Goal: Information Seeking & Learning: Compare options

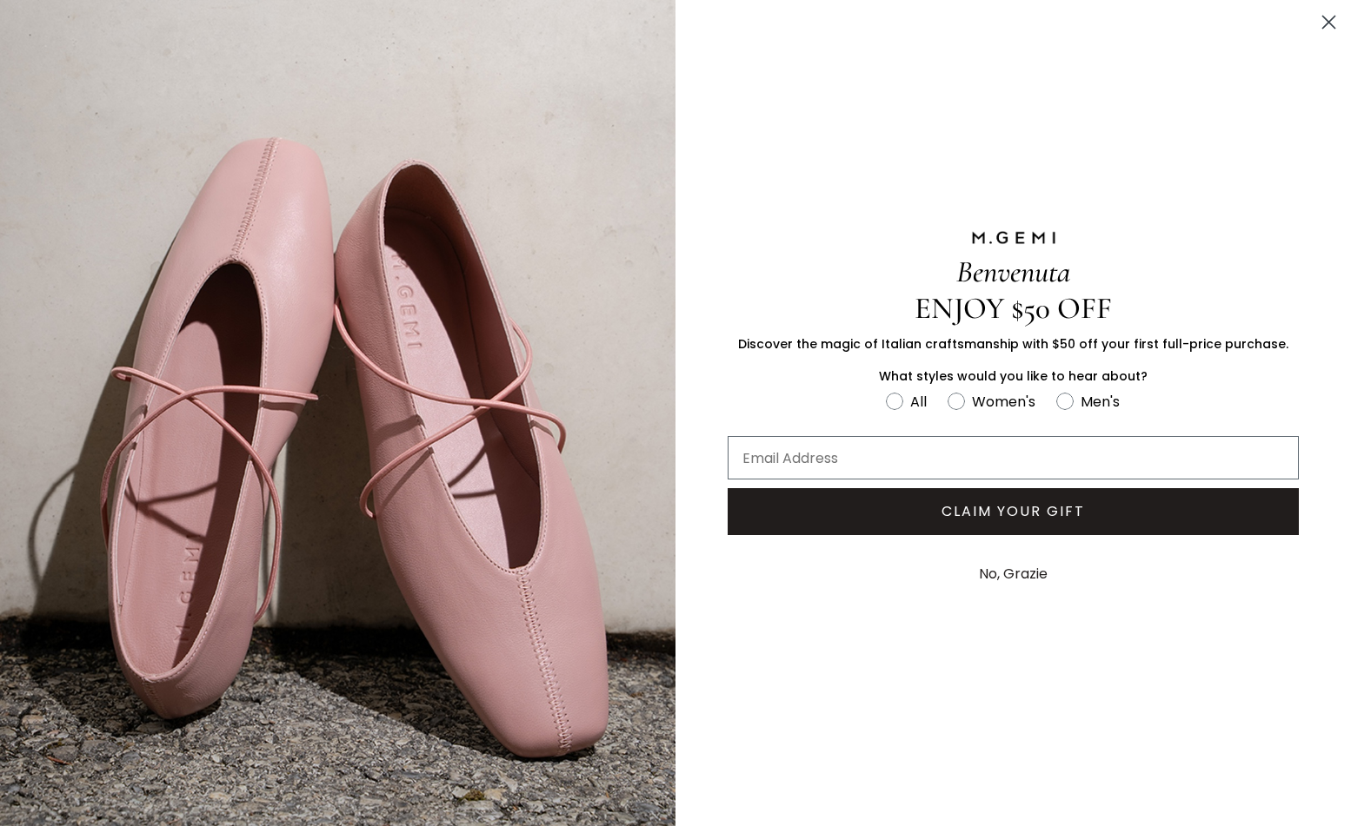
click at [1324, 16] on circle "Close dialog" at bounding box center [1328, 22] width 29 height 29
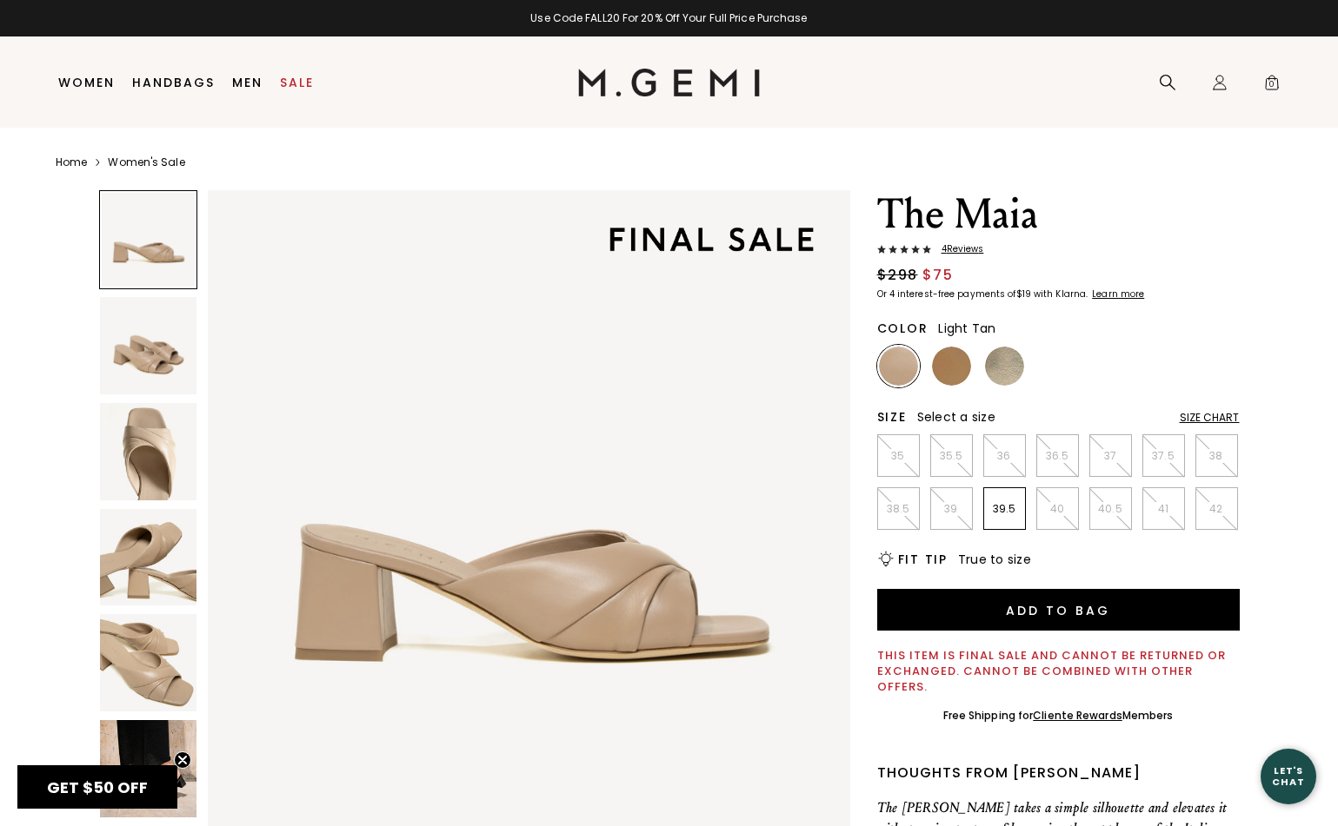
click at [953, 366] on img at bounding box center [951, 366] width 39 height 39
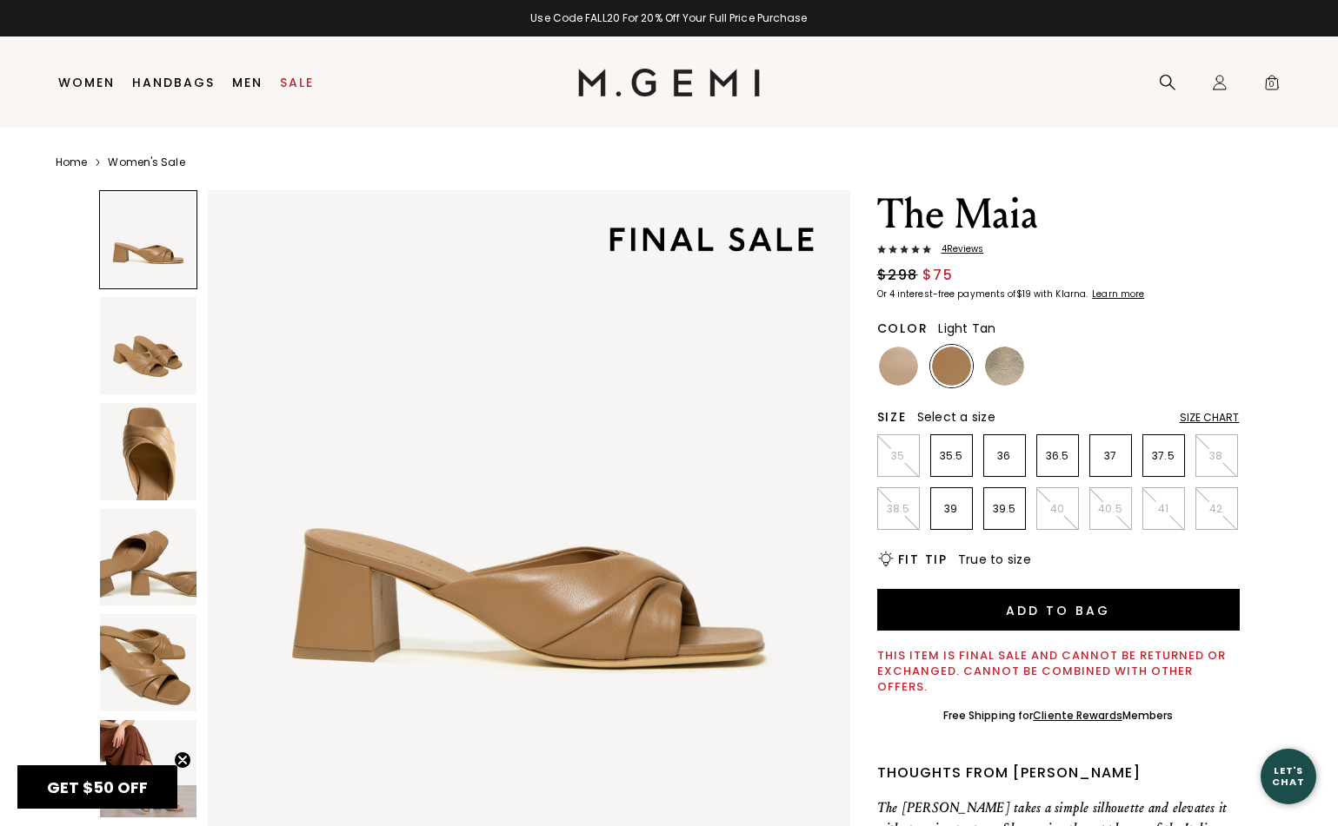
click at [920, 373] on ul at bounding box center [1058, 366] width 362 height 43
click at [903, 371] on img at bounding box center [898, 366] width 39 height 39
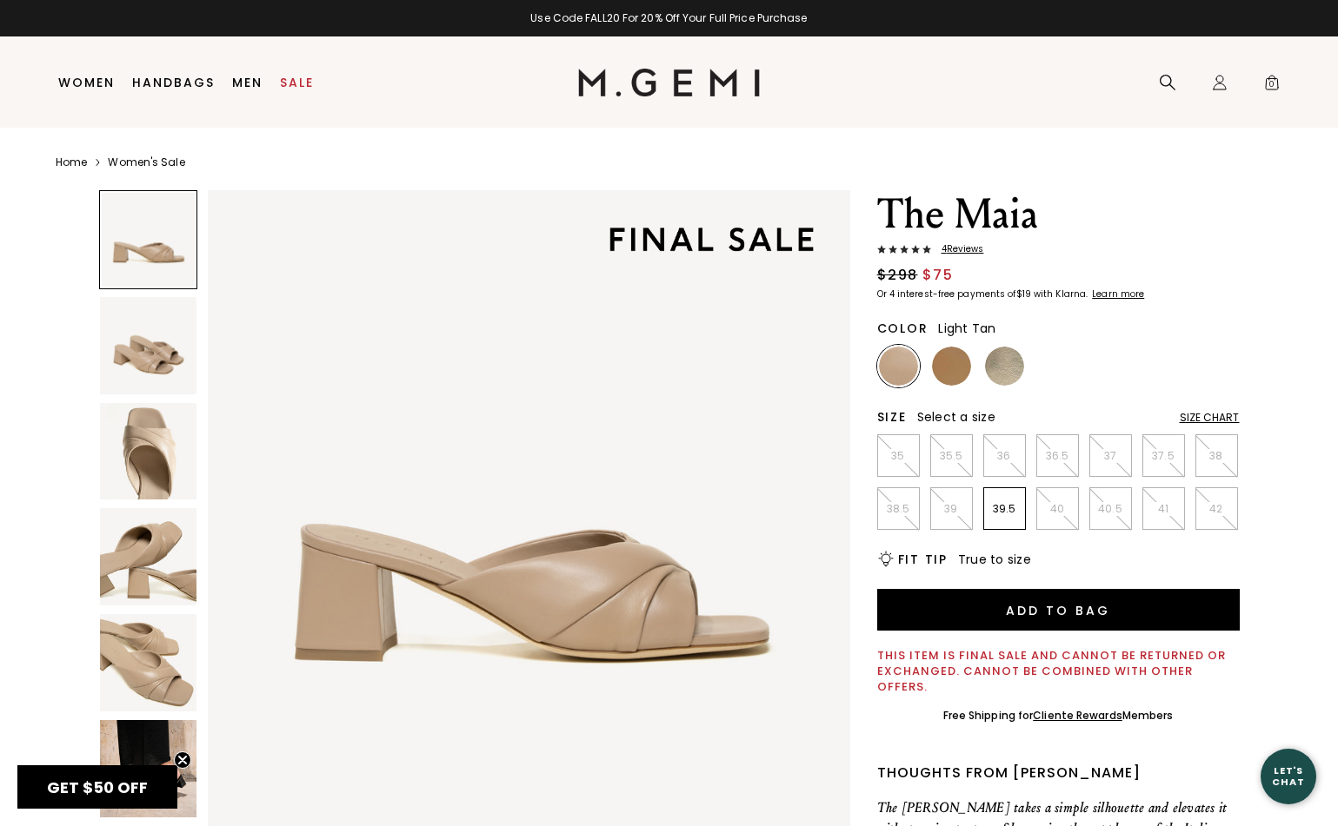
click at [950, 373] on img at bounding box center [951, 366] width 39 height 39
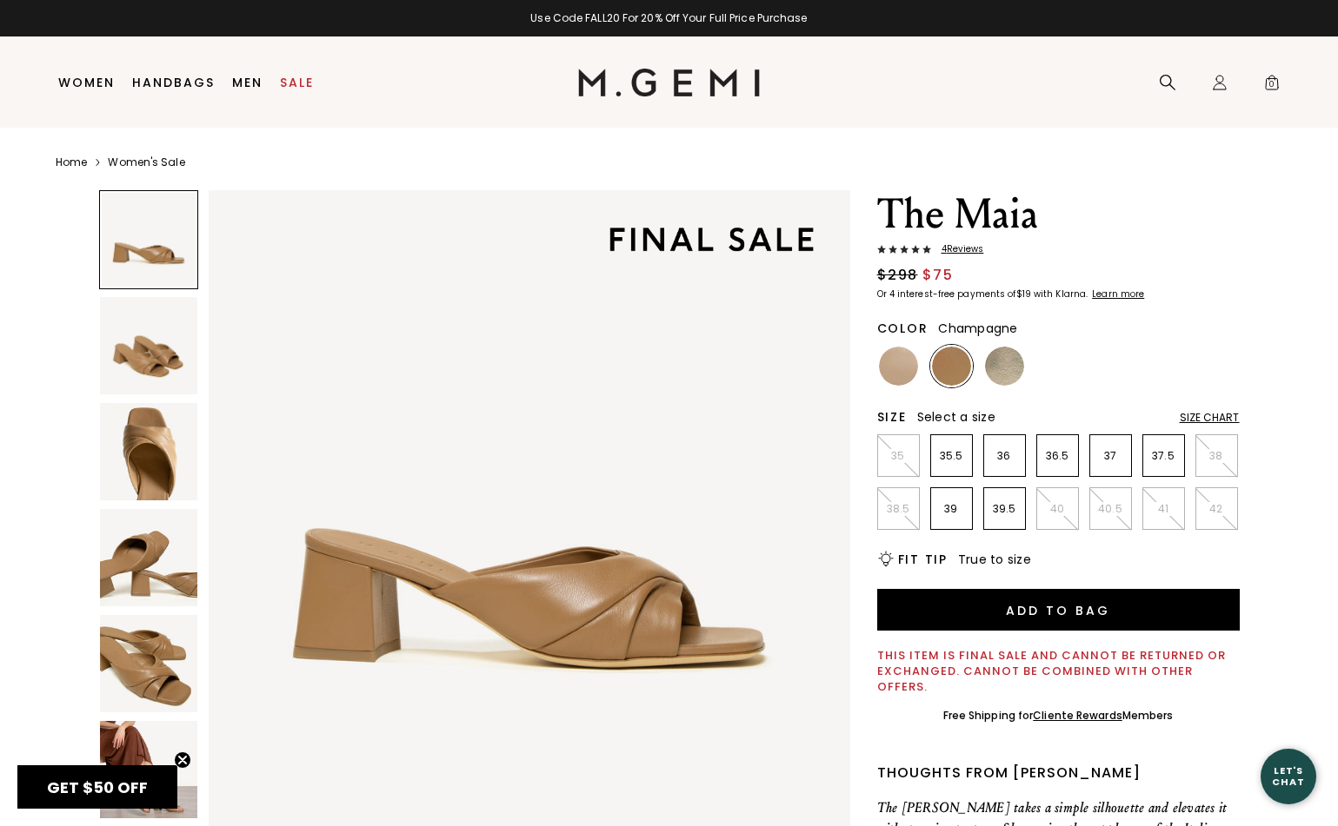
click at [997, 368] on img at bounding box center [1004, 366] width 39 height 39
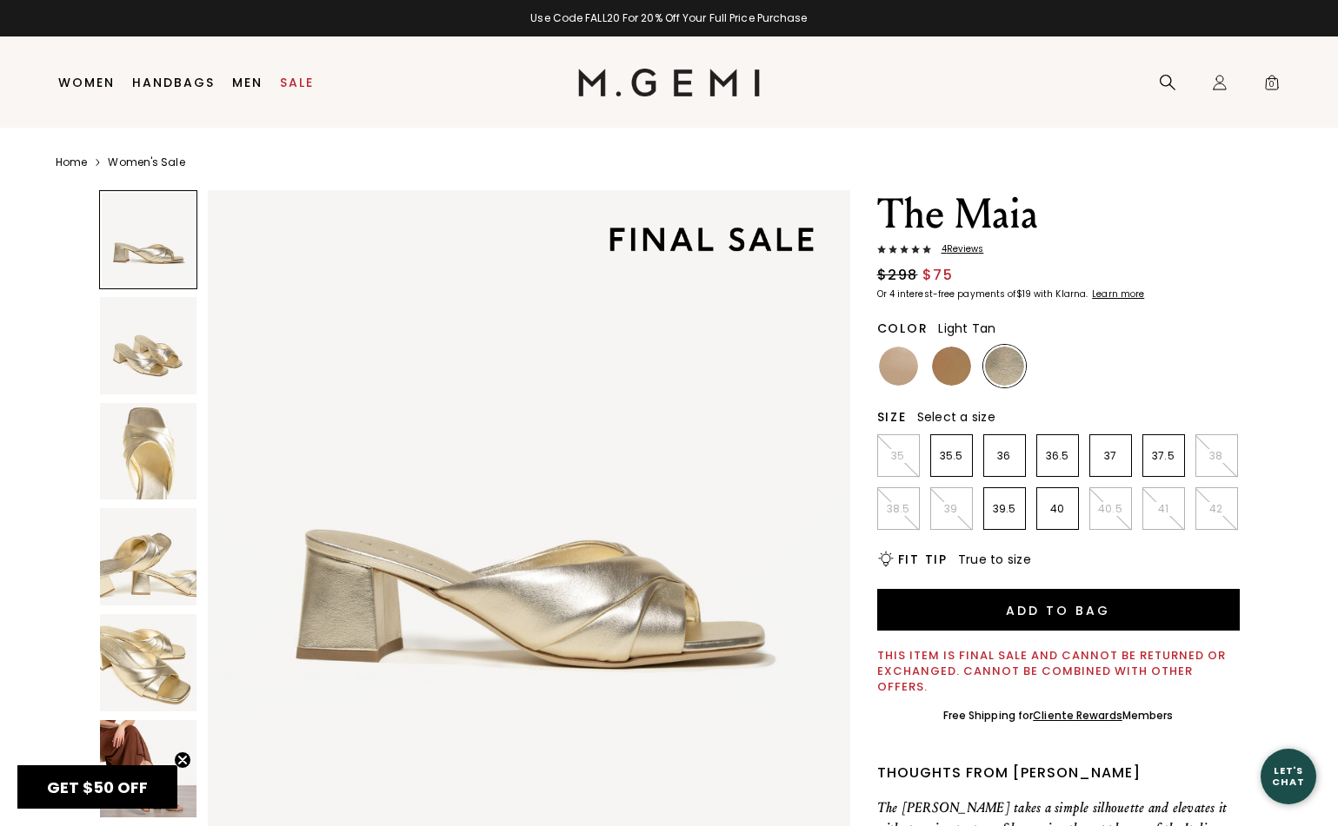
click at [959, 364] on img at bounding box center [951, 366] width 39 height 39
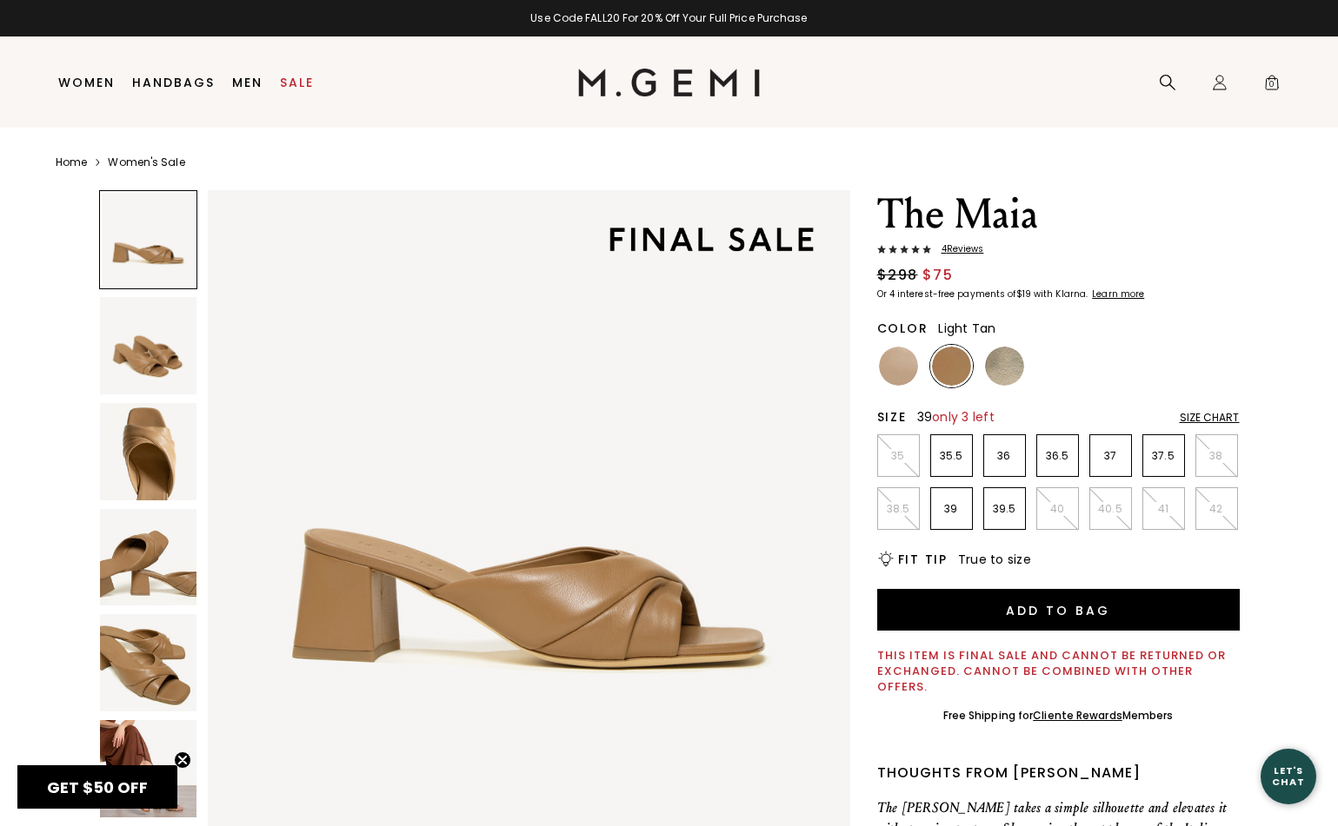
click at [939, 506] on p "39" at bounding box center [951, 509] width 41 height 14
click at [290, 90] on link "Sale" at bounding box center [297, 83] width 34 height 14
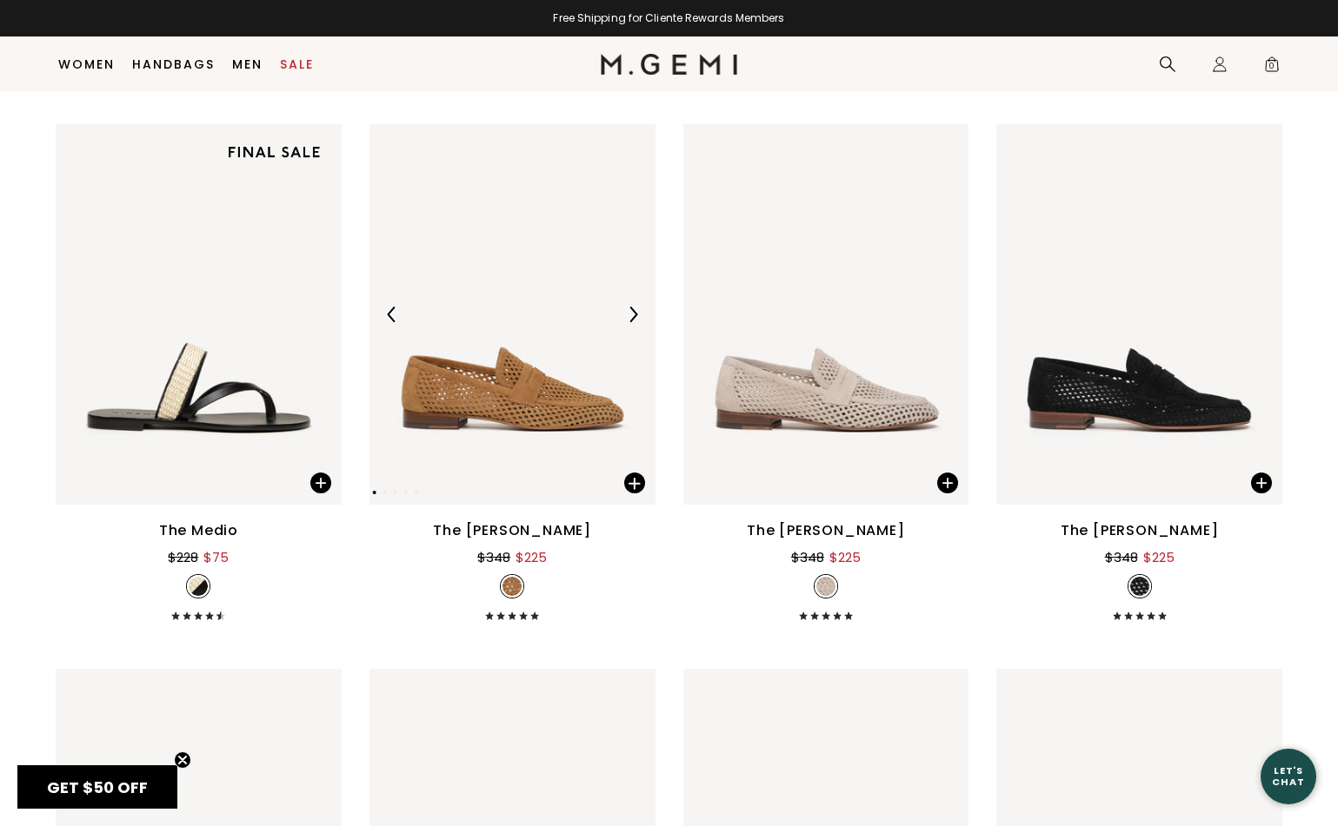
scroll to position [4009, 0]
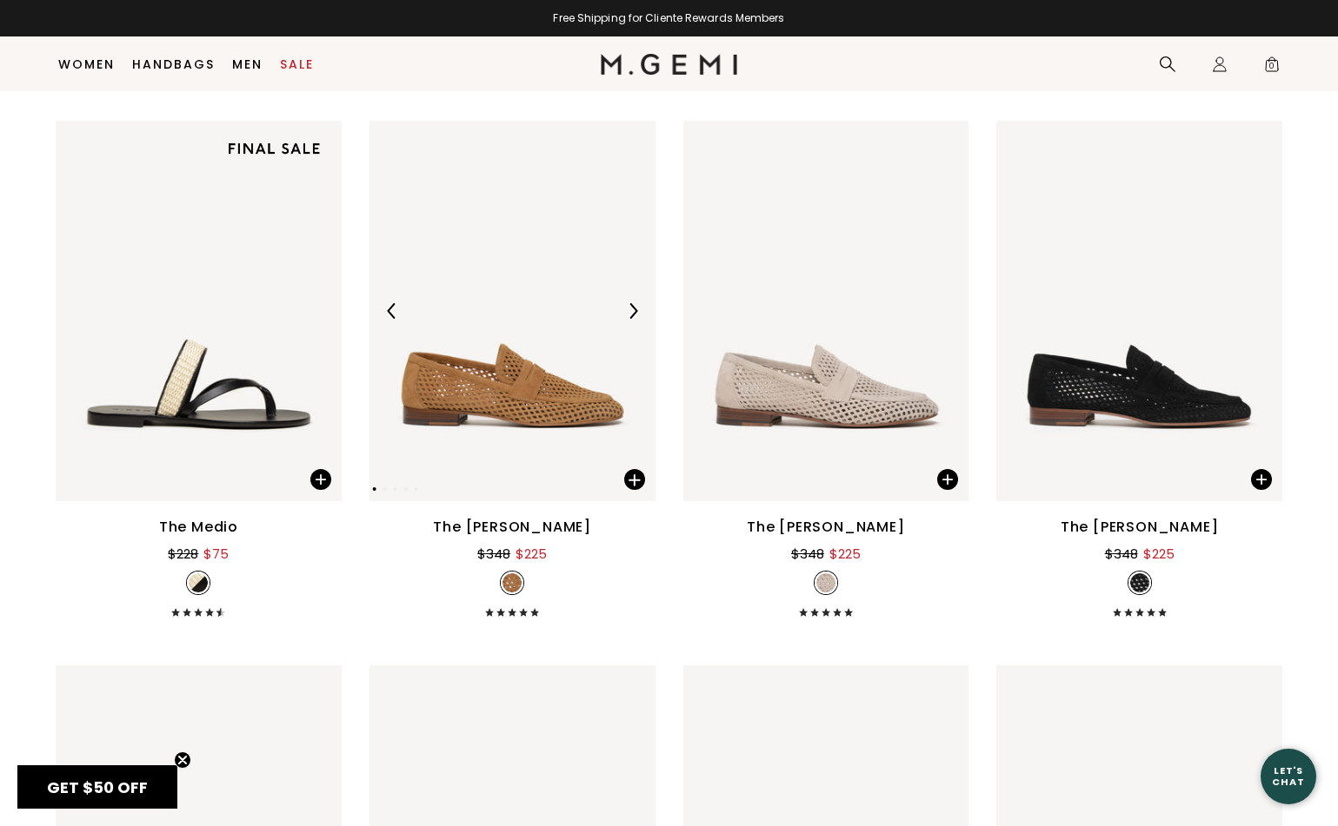
click at [644, 313] on div at bounding box center [633, 311] width 28 height 28
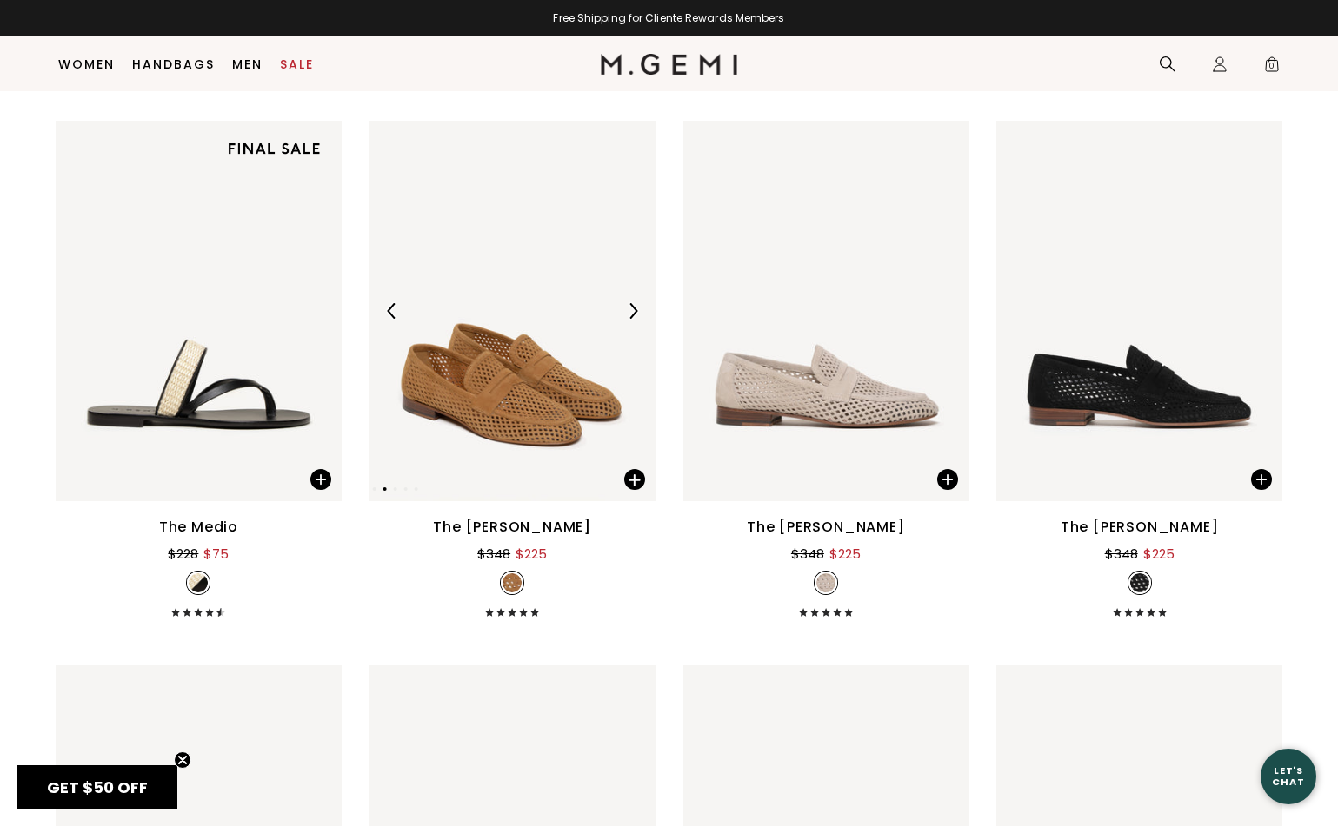
click at [641, 313] on div at bounding box center [633, 311] width 28 height 28
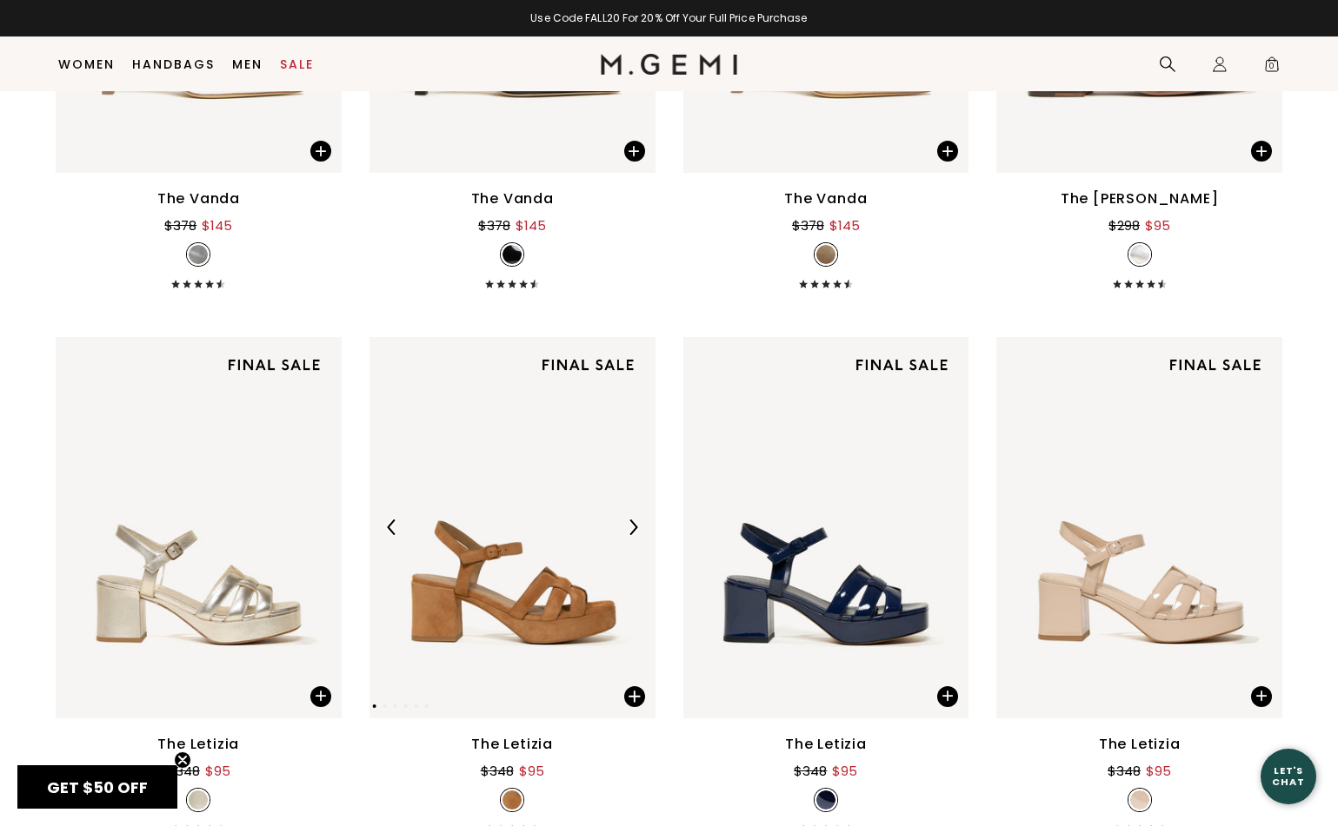
scroll to position [6803, 0]
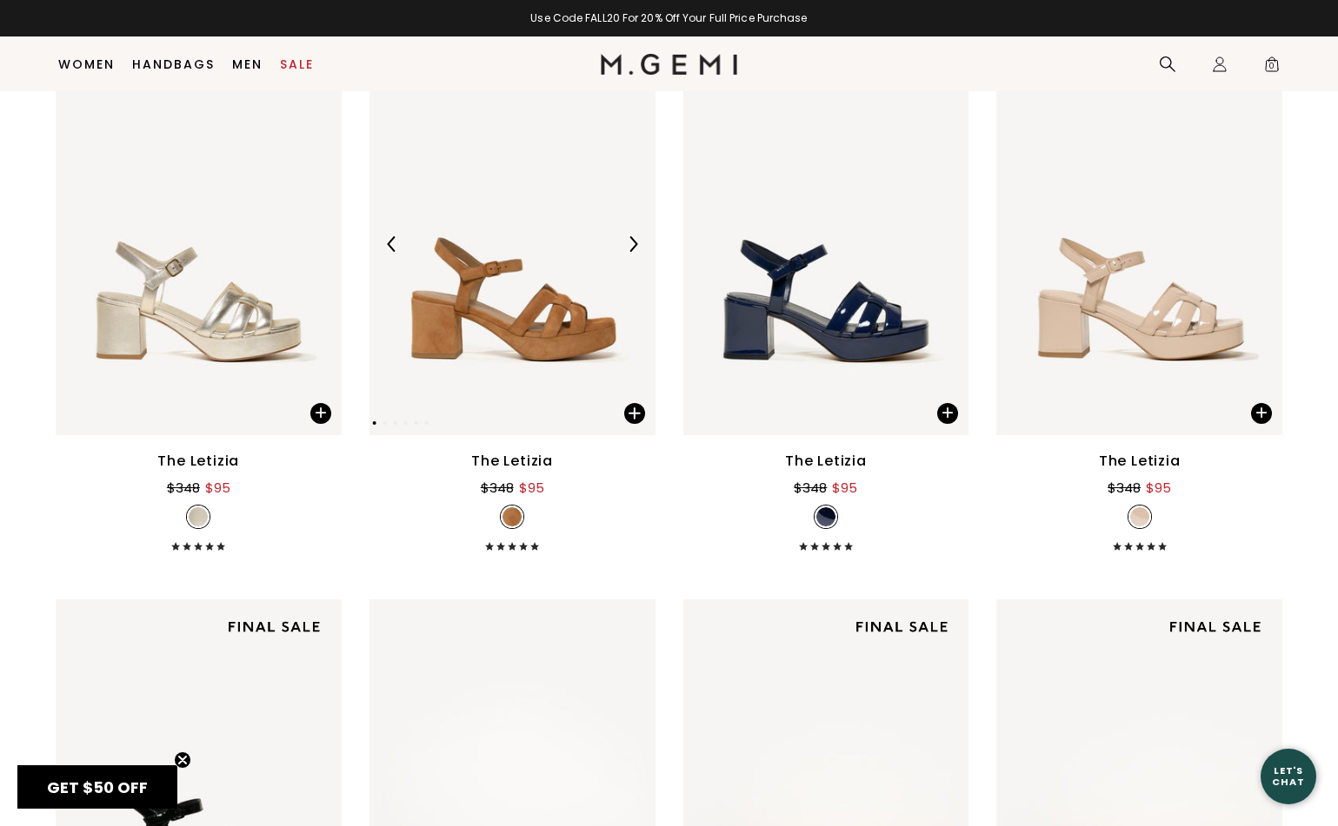
click at [637, 257] on div at bounding box center [633, 244] width 28 height 28
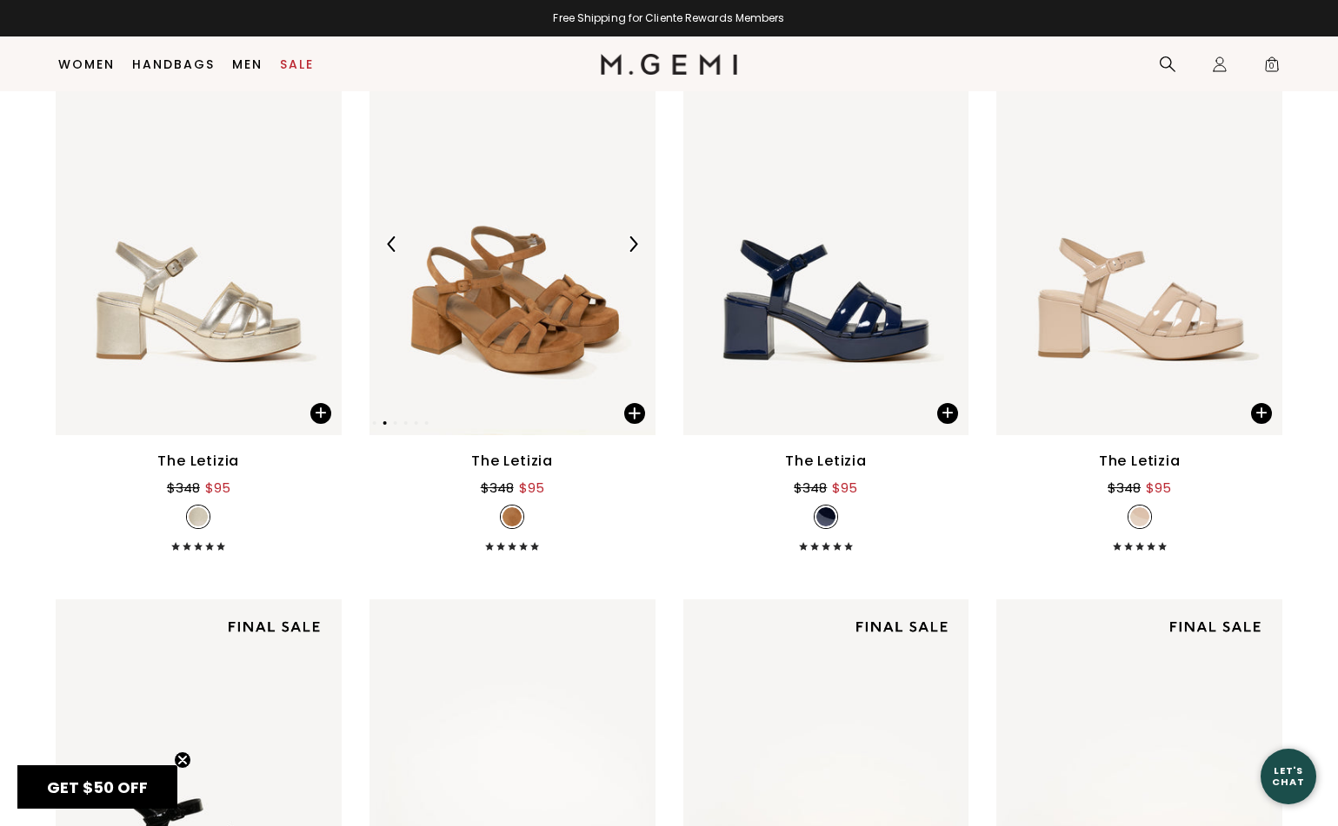
click at [638, 257] on div at bounding box center [633, 244] width 28 height 28
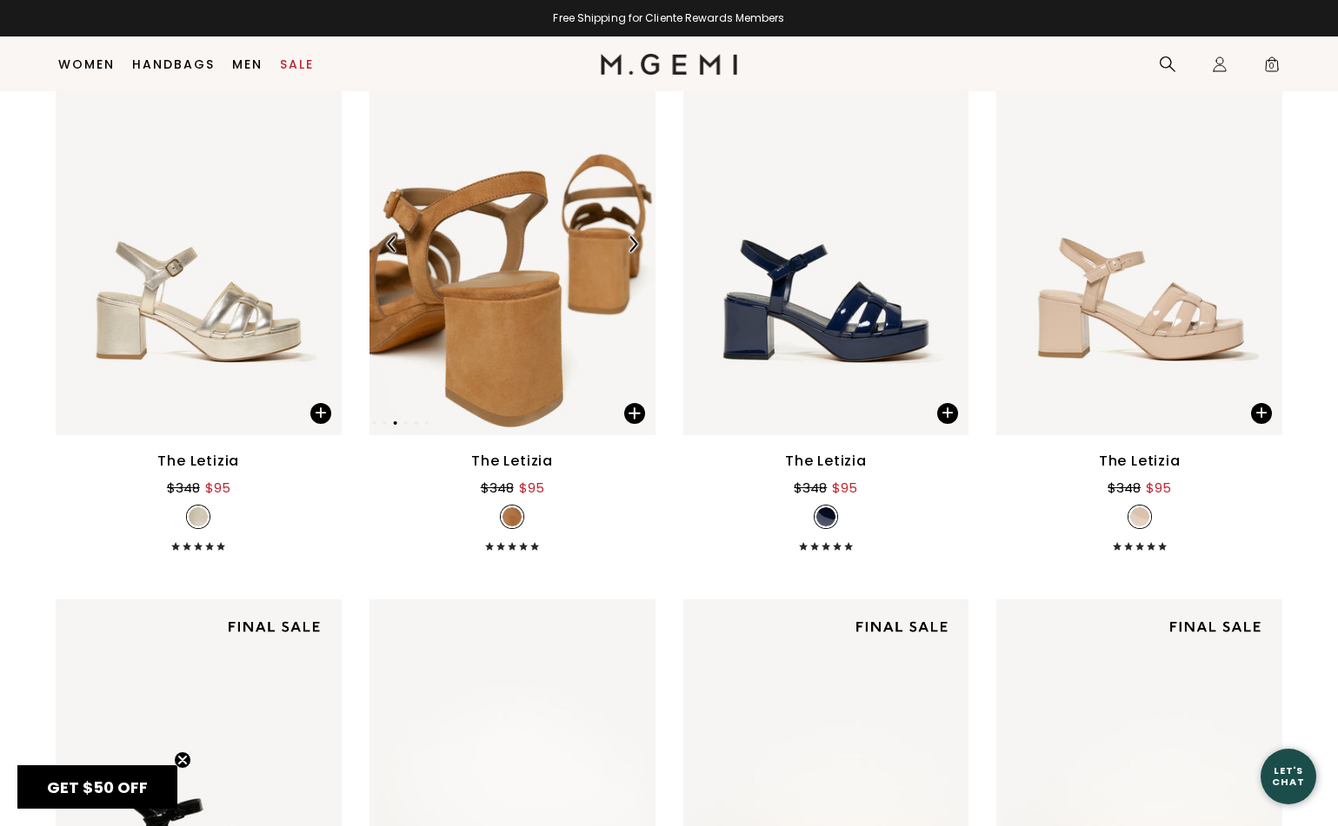
click at [638, 257] on div at bounding box center [633, 244] width 28 height 28
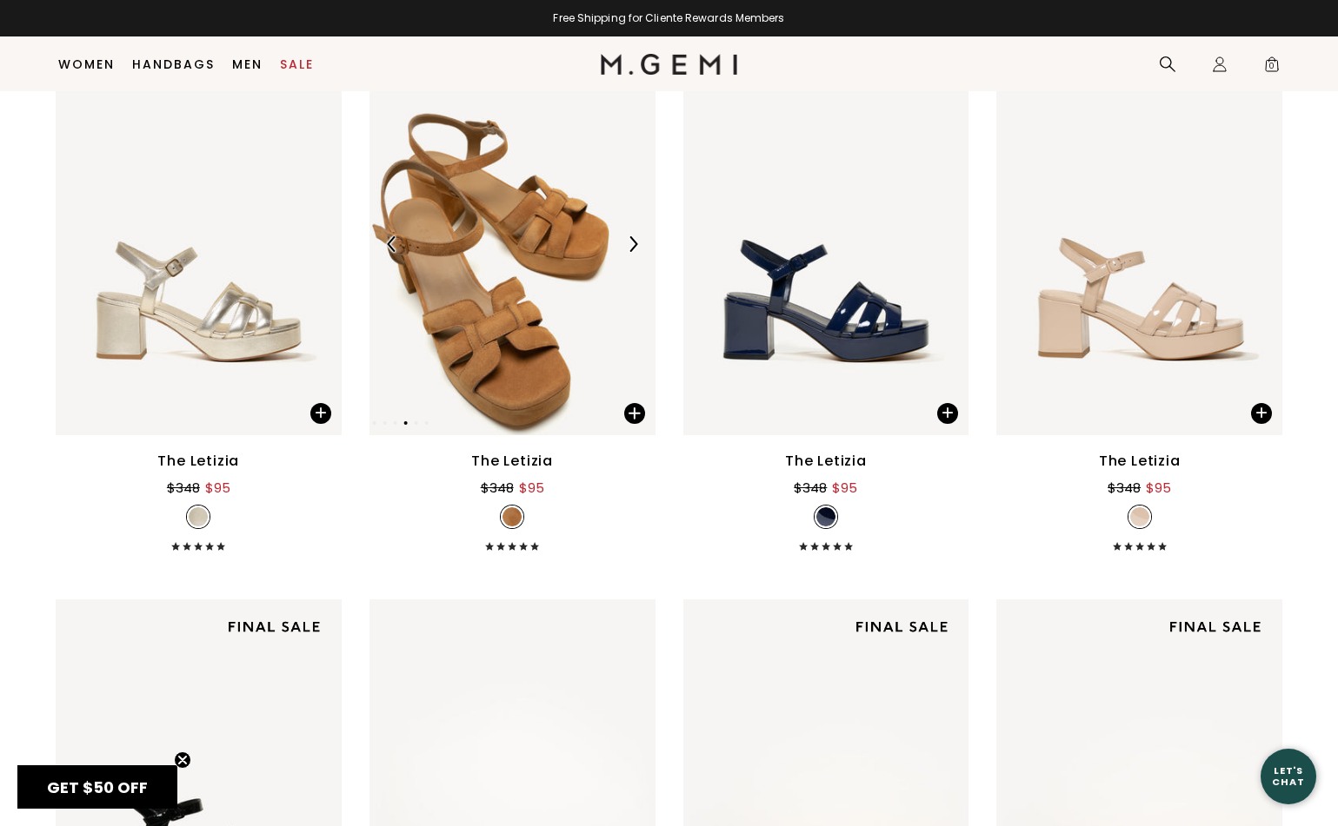
click at [638, 257] on div at bounding box center [633, 244] width 28 height 28
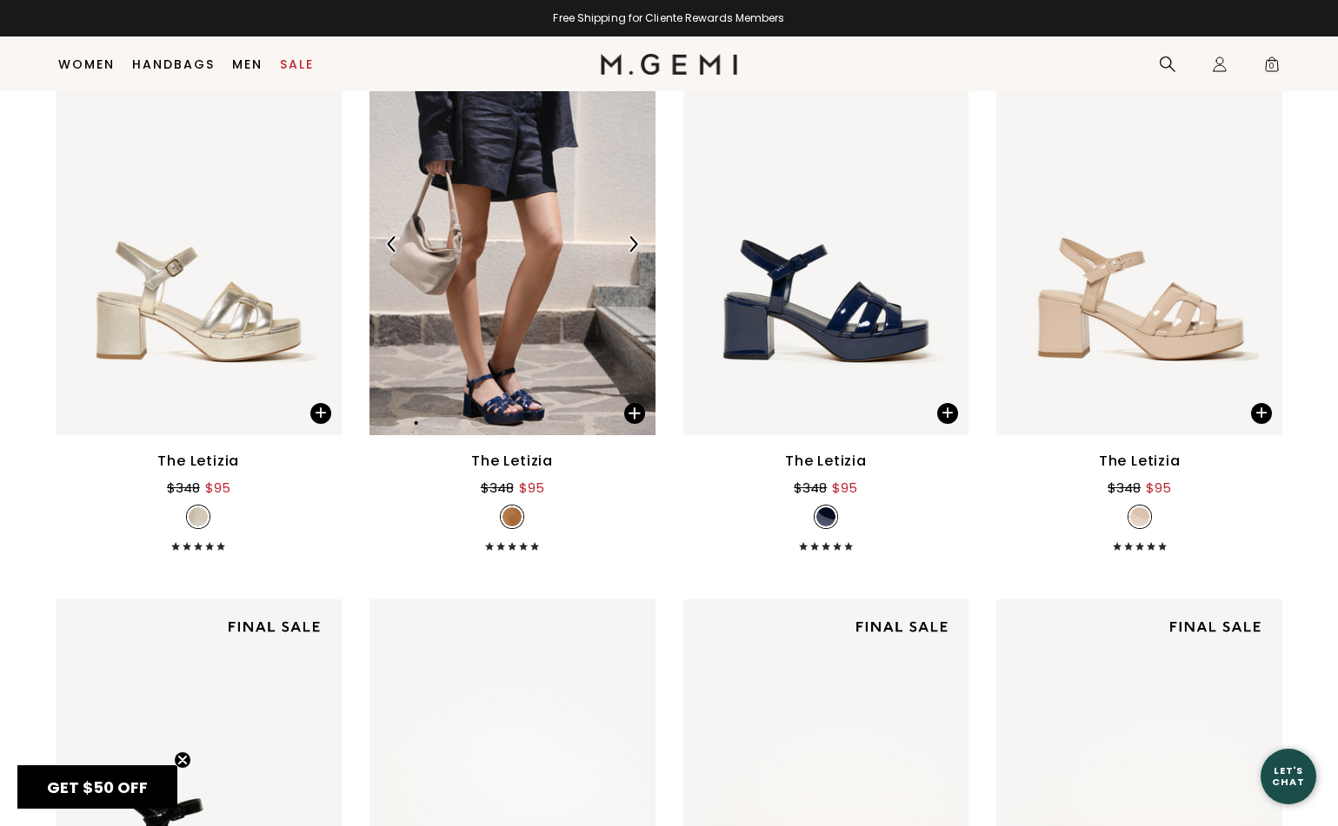
click at [496, 361] on img at bounding box center [512, 245] width 286 height 382
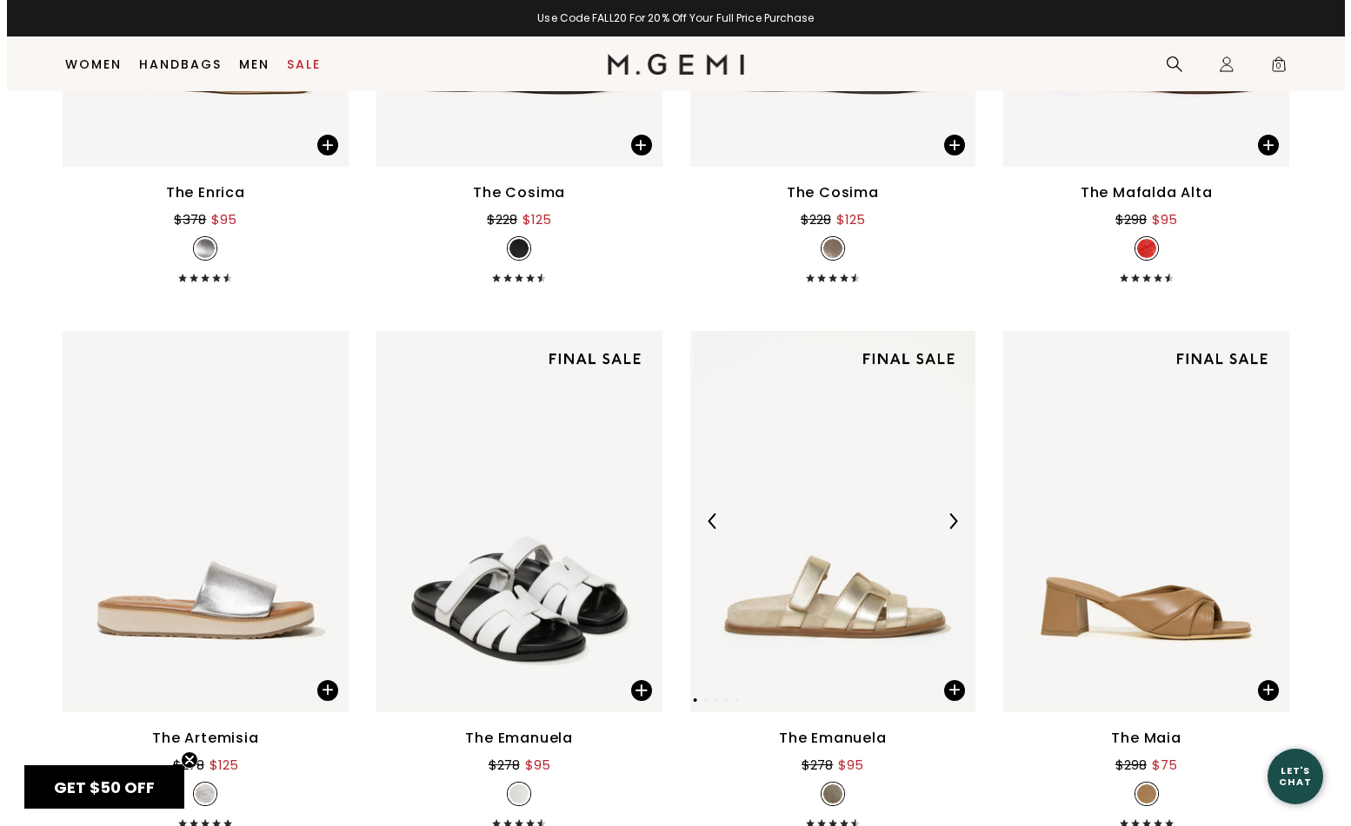
scroll to position [9870, 0]
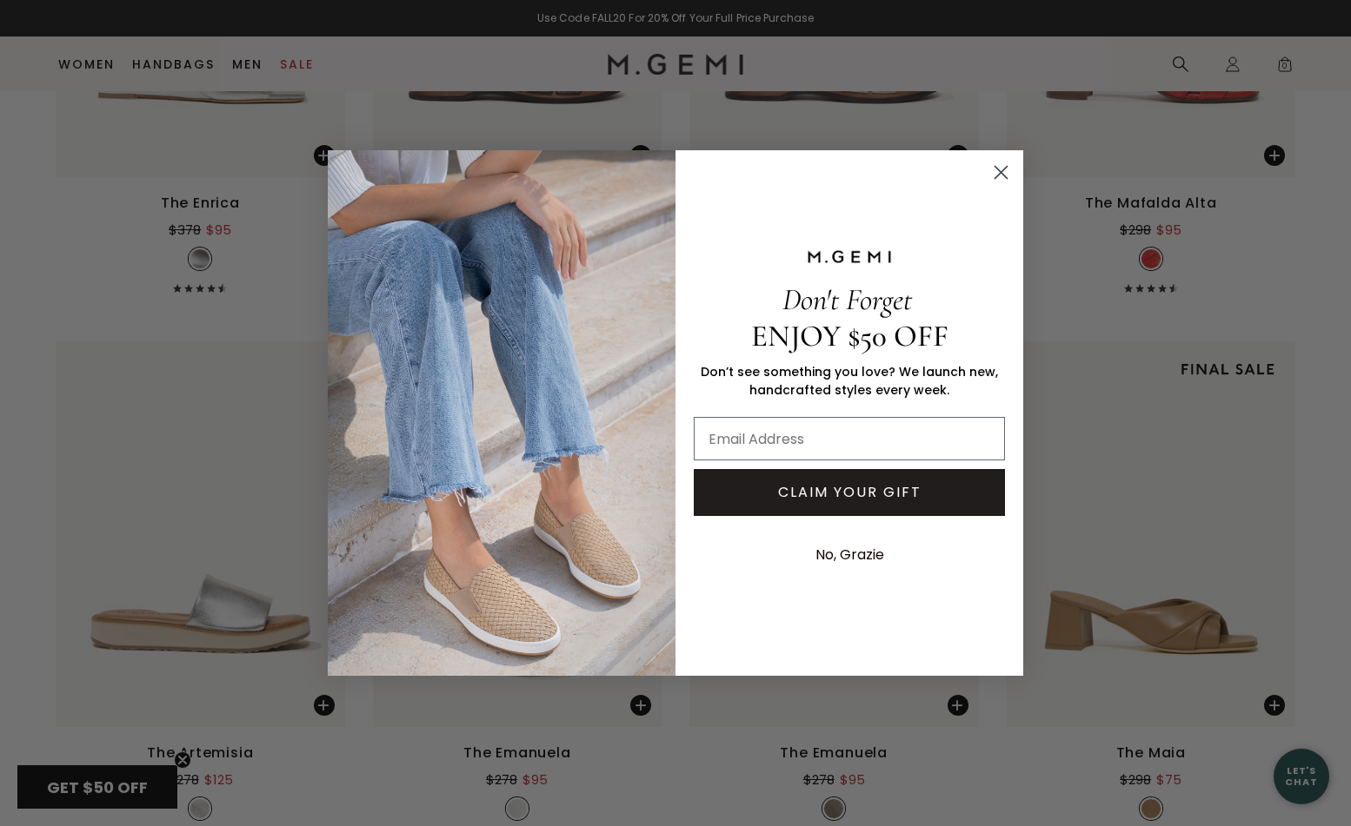
click at [1026, 197] on div "Close dialog Don't Forget ENJOY $50 OFF Don’t see something you love? We launch…" at bounding box center [675, 413] width 730 height 560
click at [1012, 183] on circle "Close dialog" at bounding box center [1000, 172] width 29 height 29
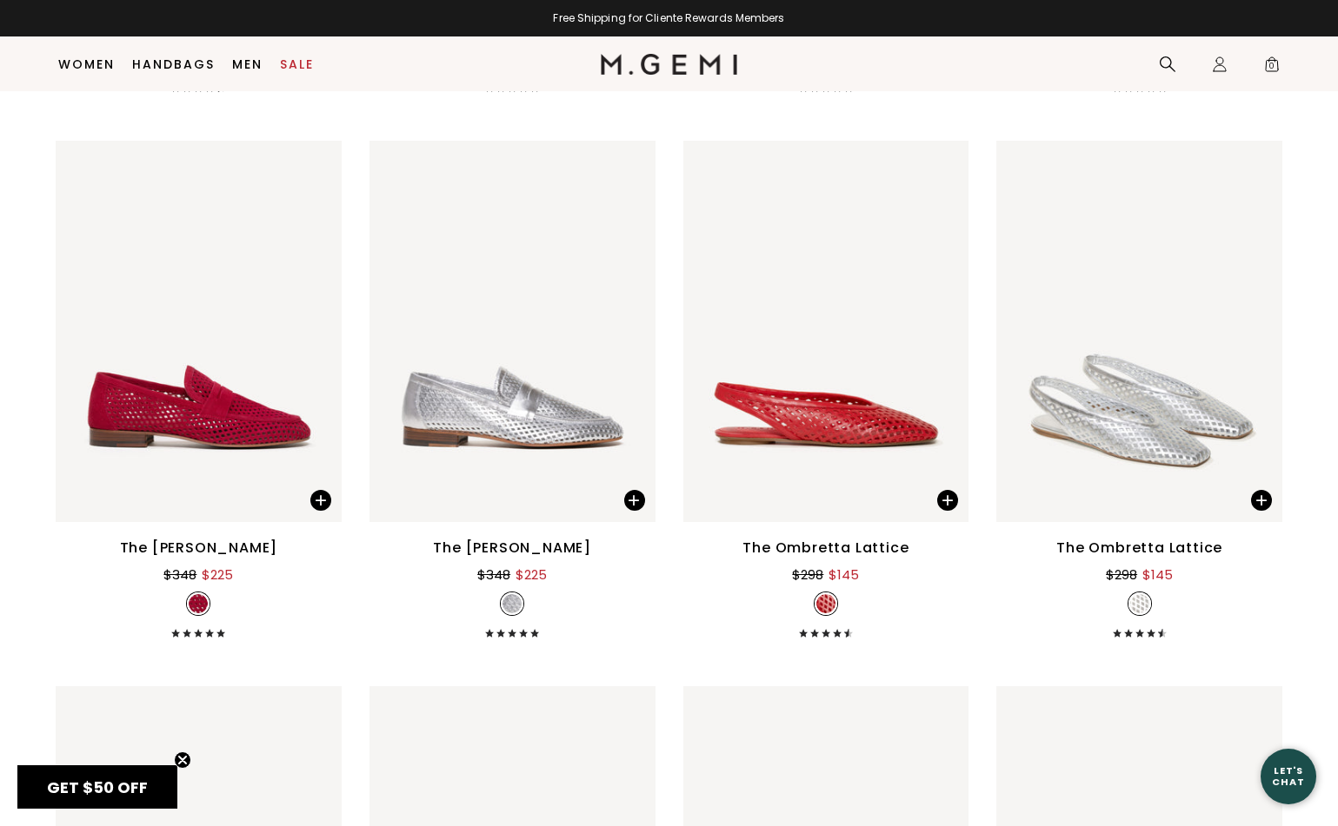
scroll to position [0, 0]
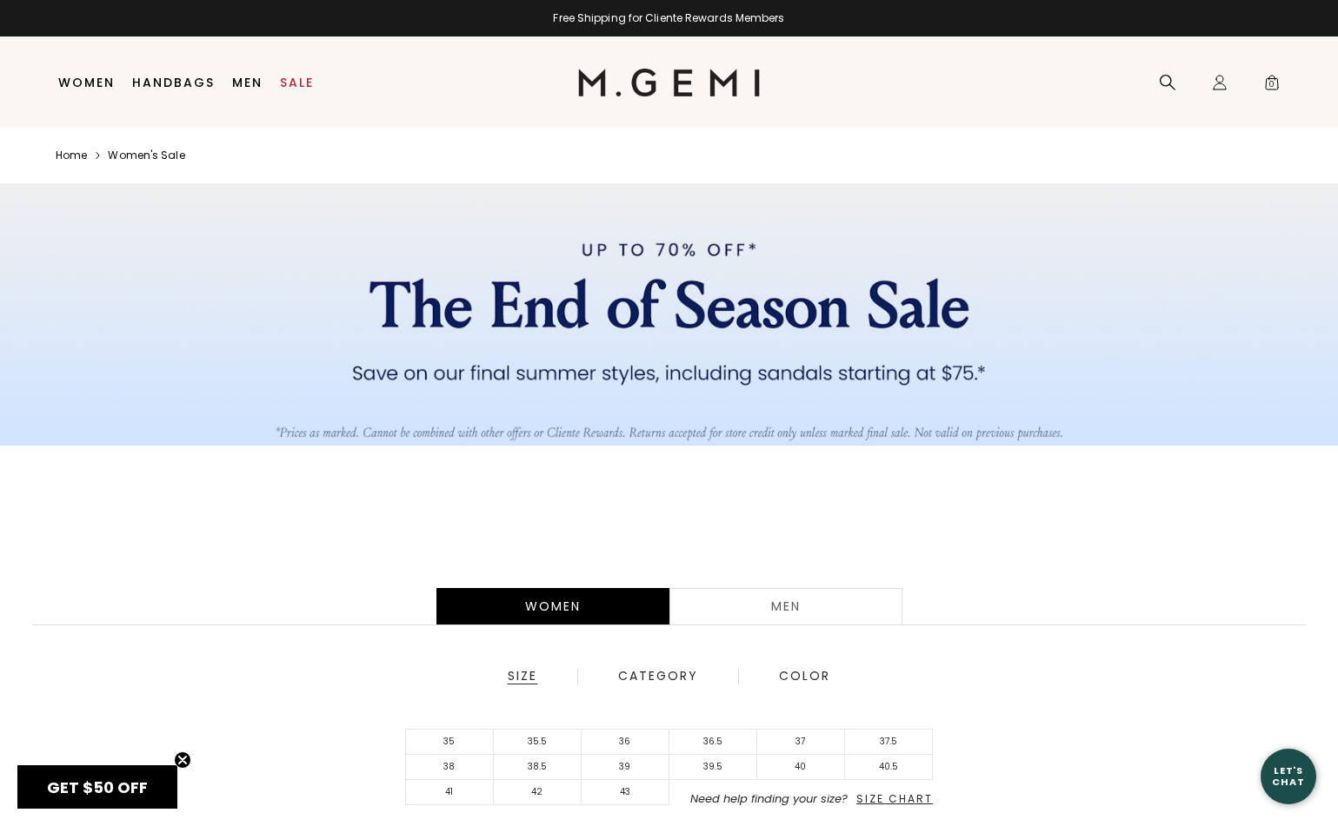
click at [167, 91] on li "Handbags" at bounding box center [173, 82] width 100 height 91
click at [173, 81] on link "Handbags" at bounding box center [173, 83] width 83 height 14
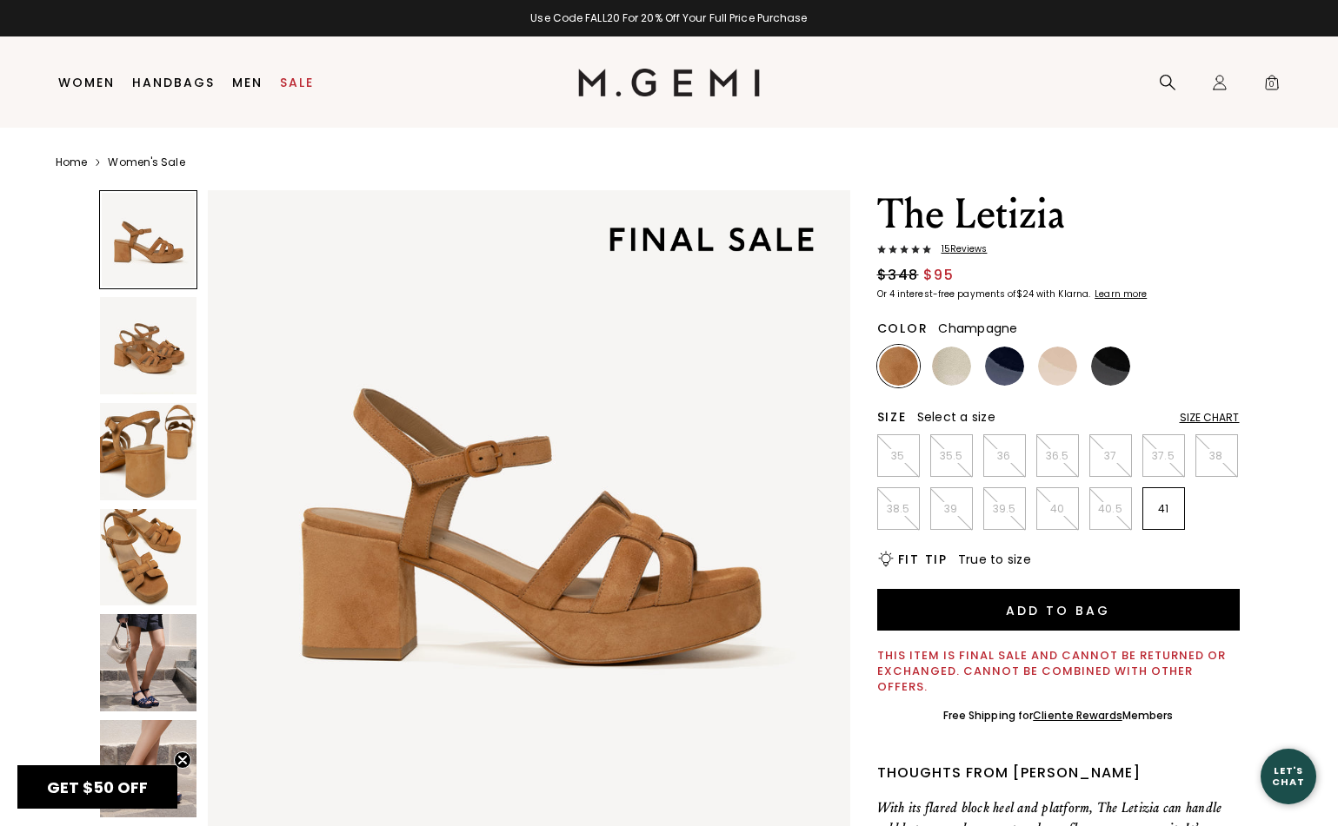
click at [949, 371] on img at bounding box center [951, 366] width 39 height 39
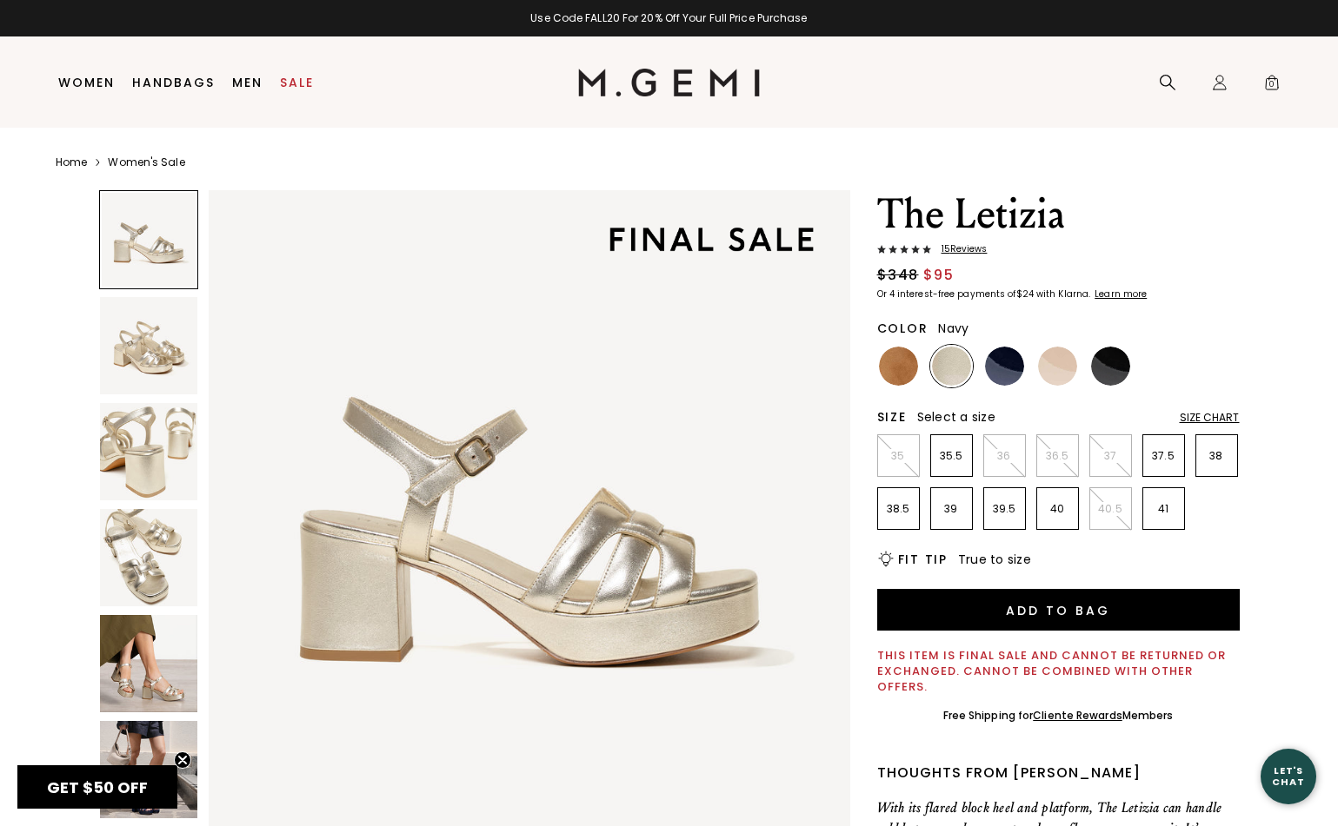
click at [1006, 383] on img at bounding box center [1004, 366] width 39 height 39
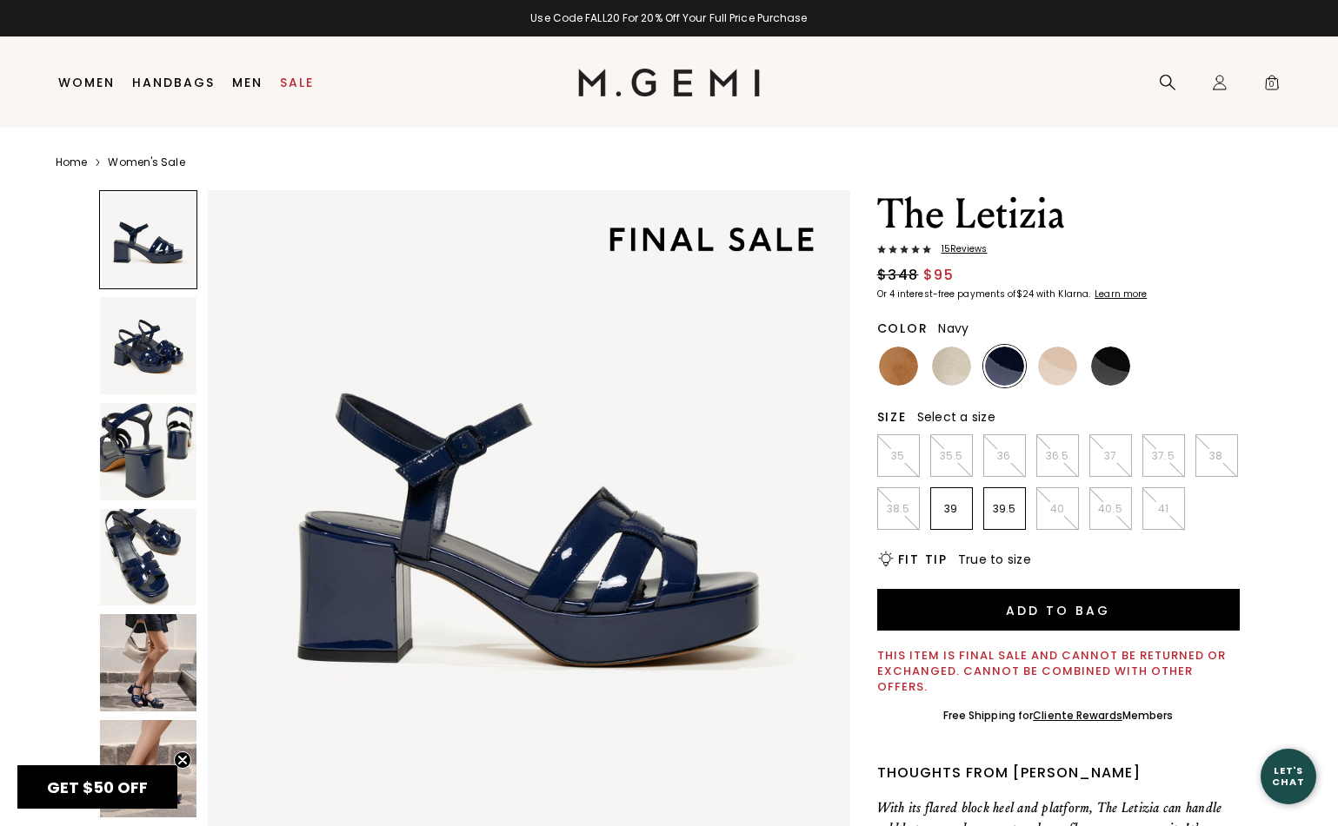
click at [1057, 381] on img at bounding box center [1057, 366] width 39 height 39
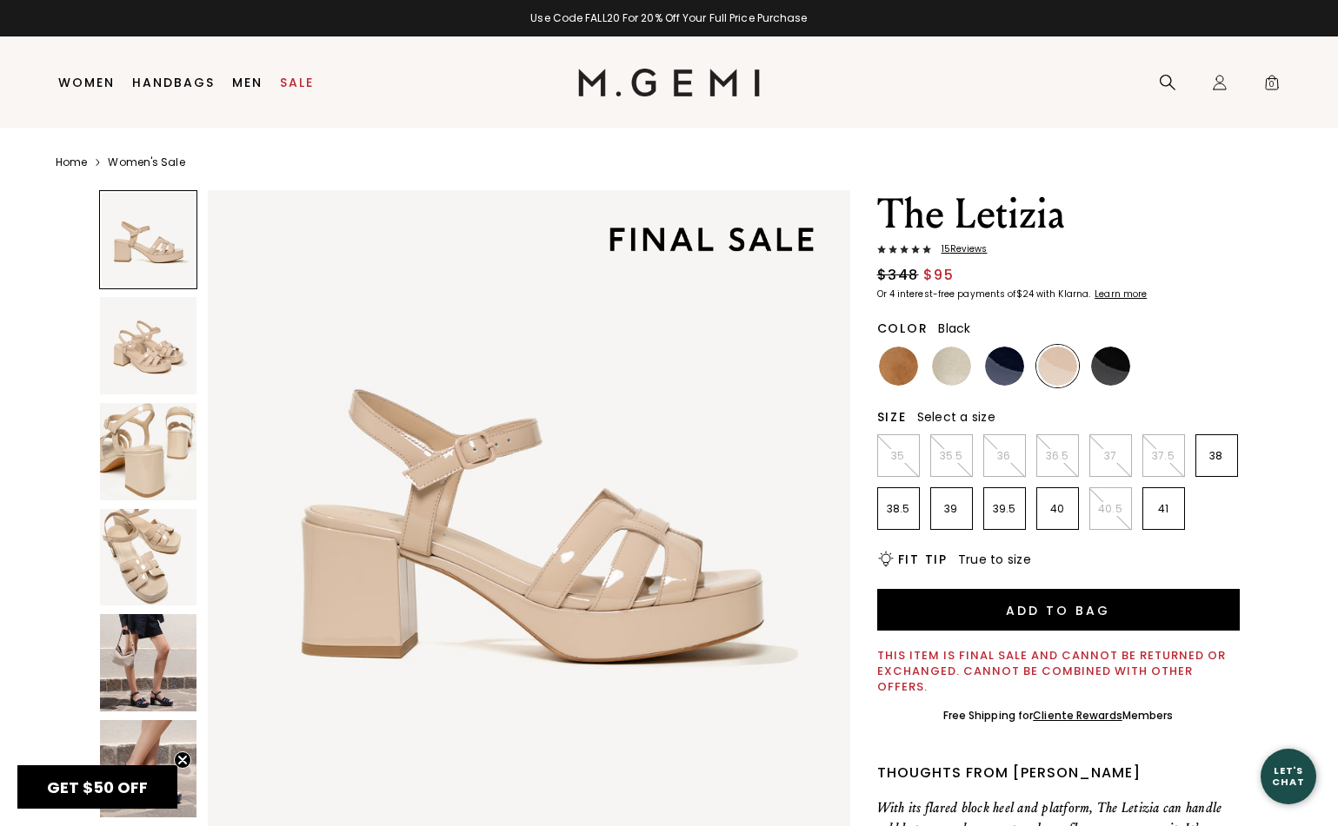
click at [1109, 379] on img at bounding box center [1110, 366] width 39 height 39
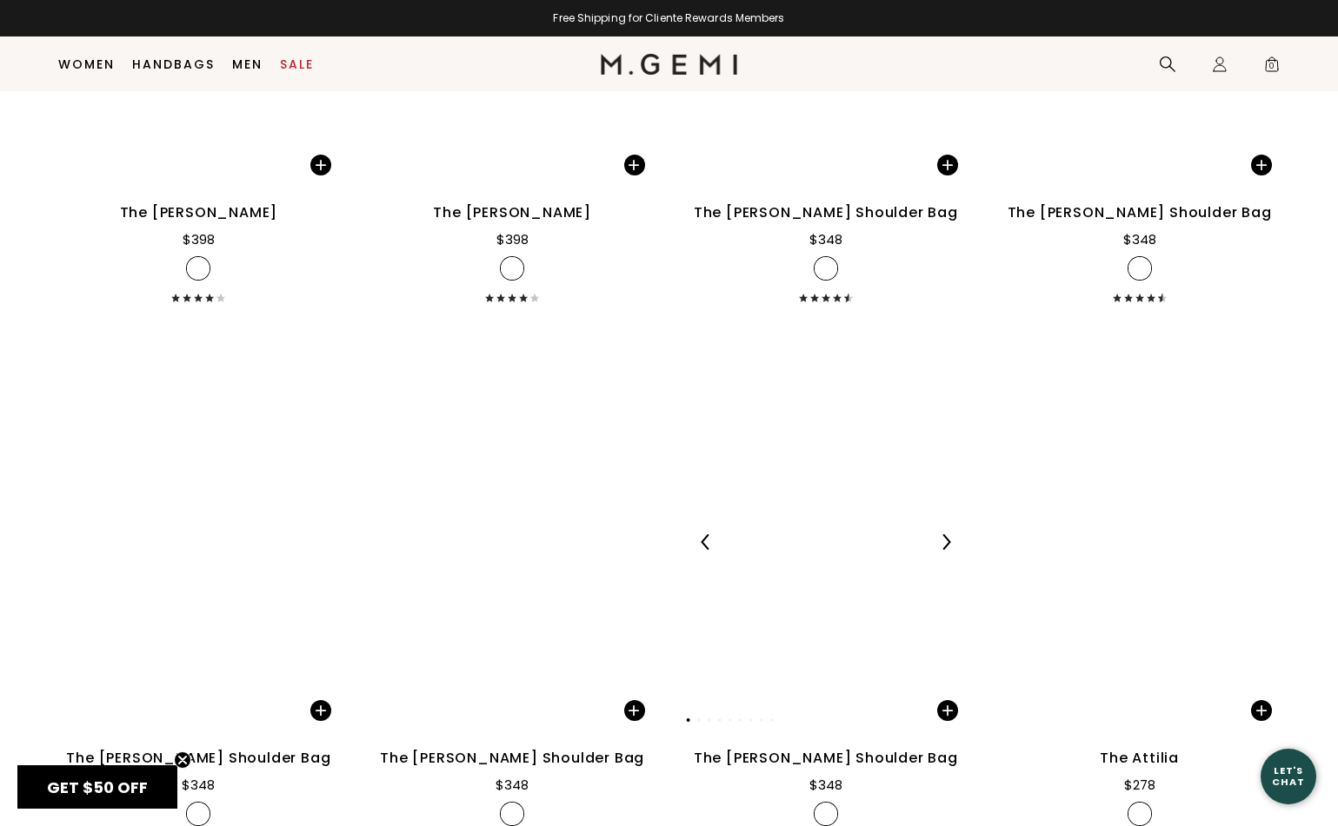
scroll to position [2699, 0]
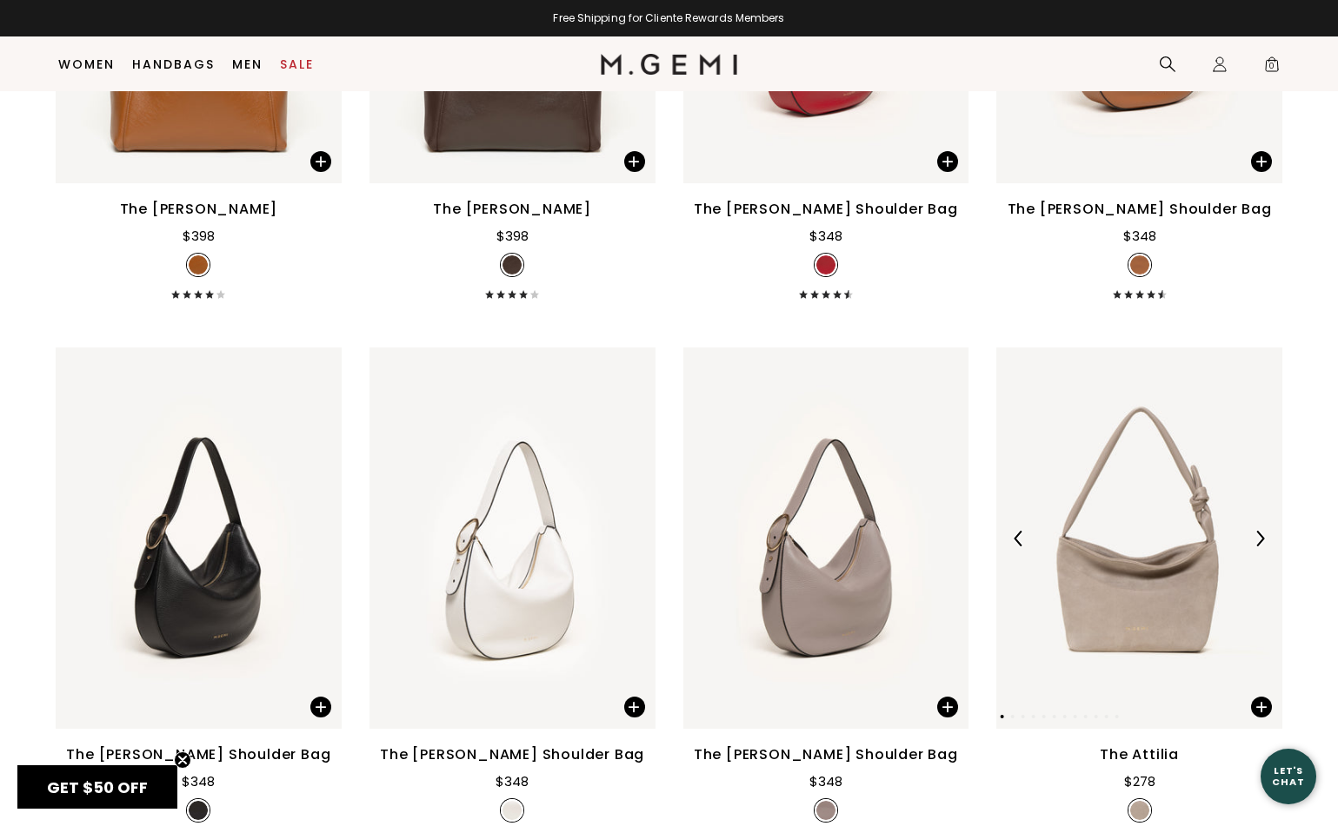
click at [1077, 477] on img at bounding box center [1139, 539] width 286 height 382
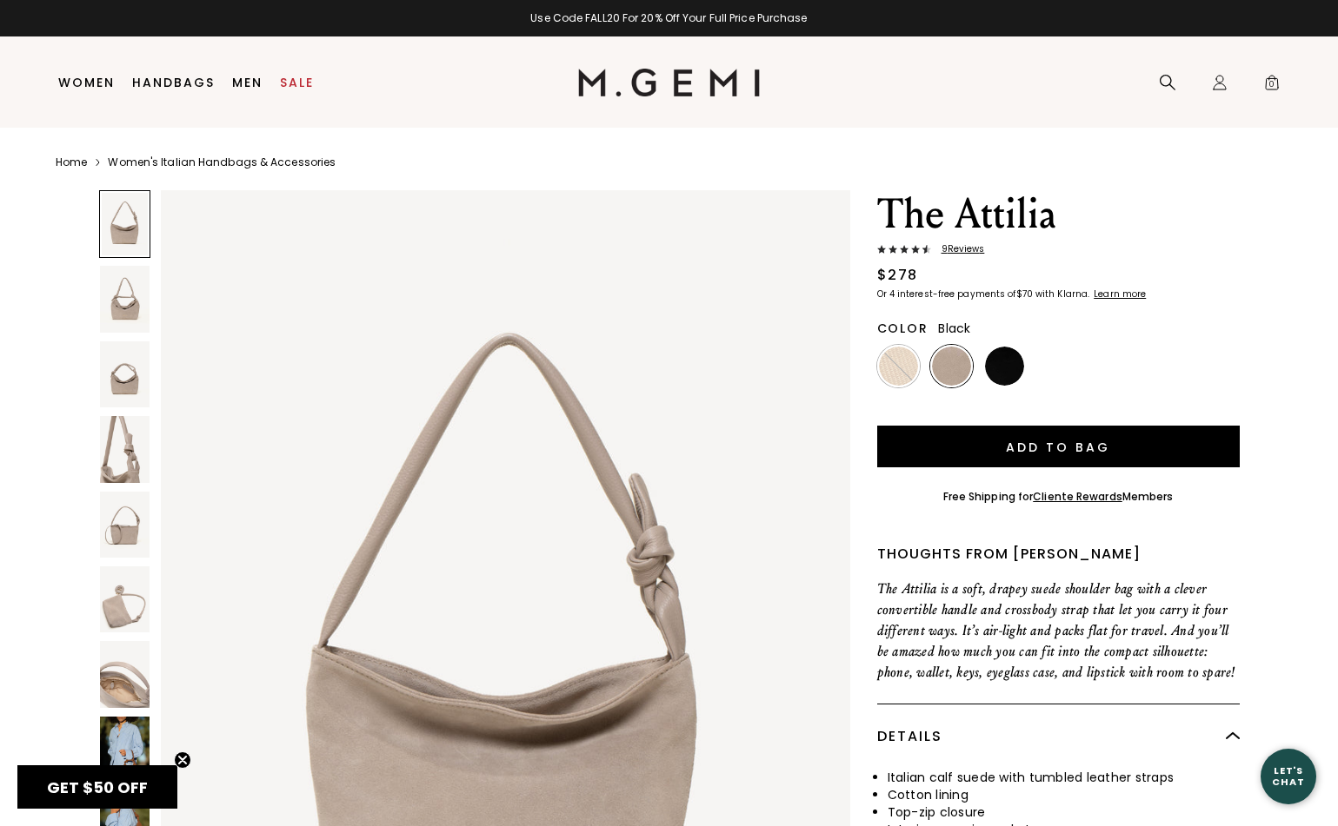
click at [1011, 375] on img at bounding box center [1004, 366] width 39 height 39
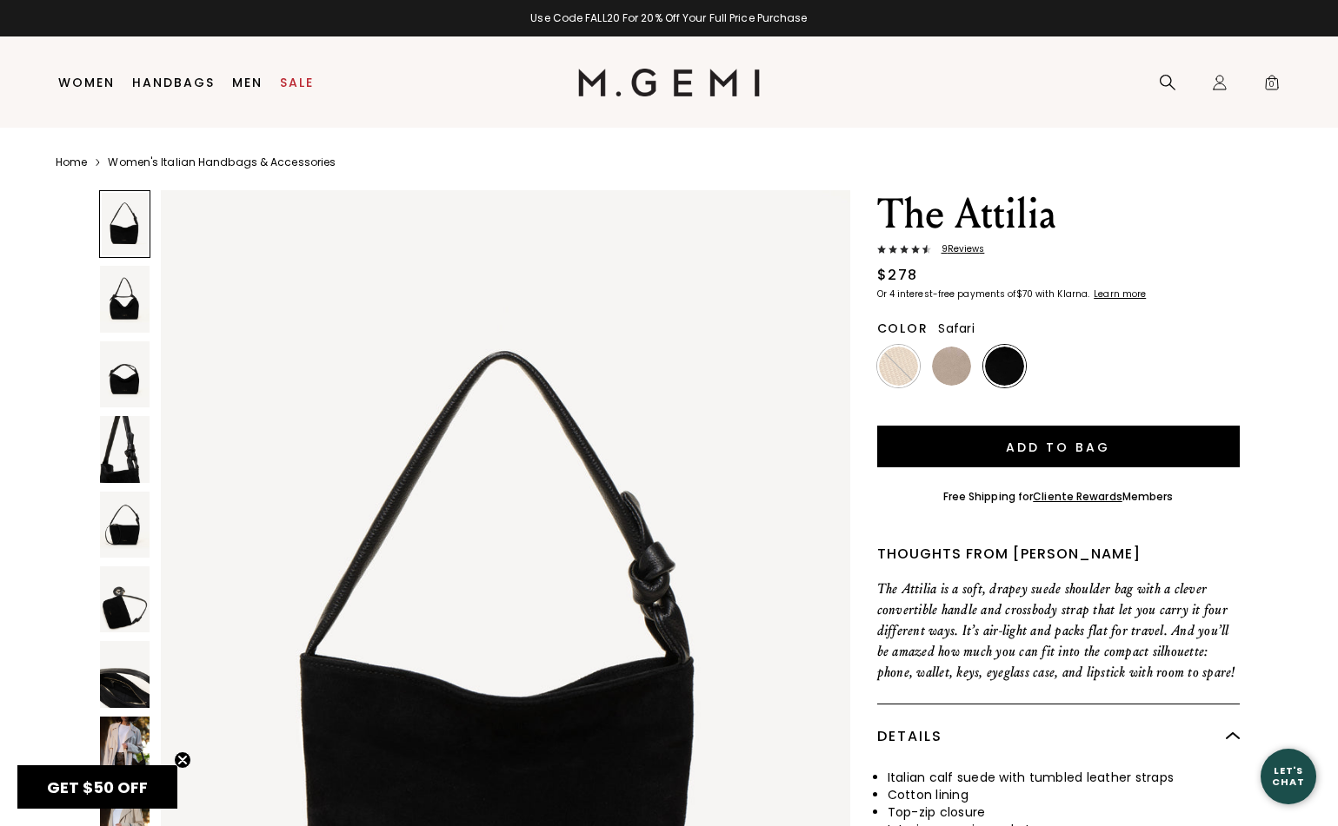
click at [905, 367] on img at bounding box center [898, 366] width 39 height 39
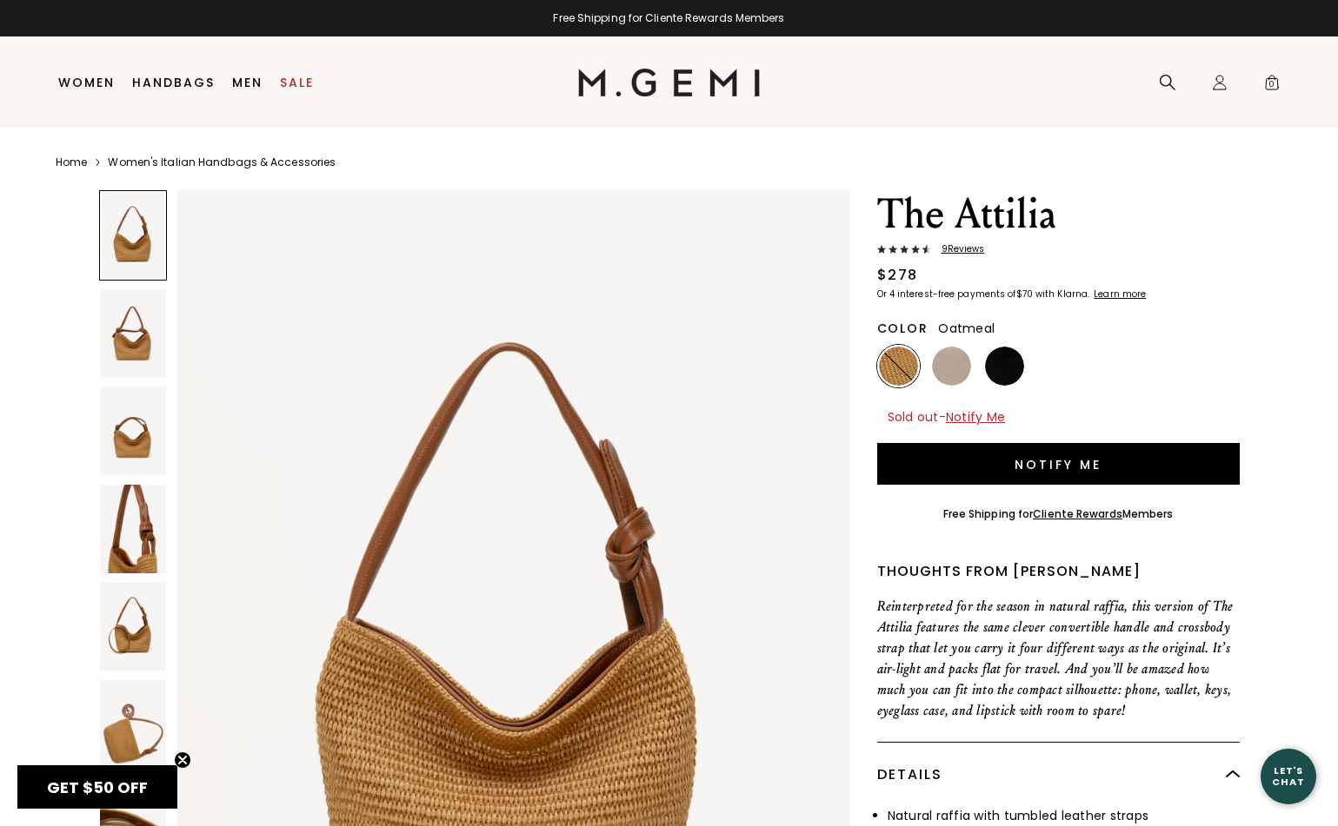
click at [942, 355] on img at bounding box center [951, 366] width 39 height 39
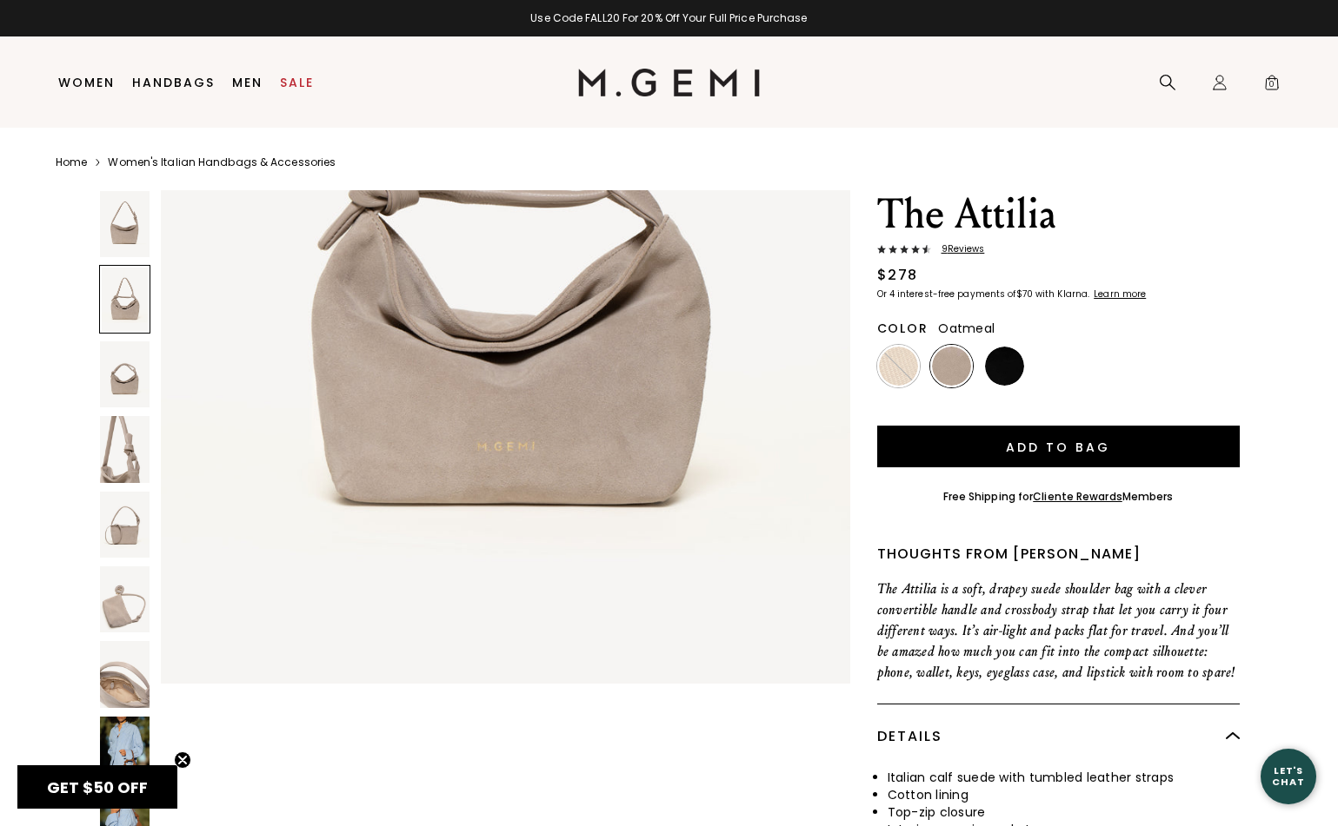
scroll to position [978, 0]
